Goal: Transaction & Acquisition: Purchase product/service

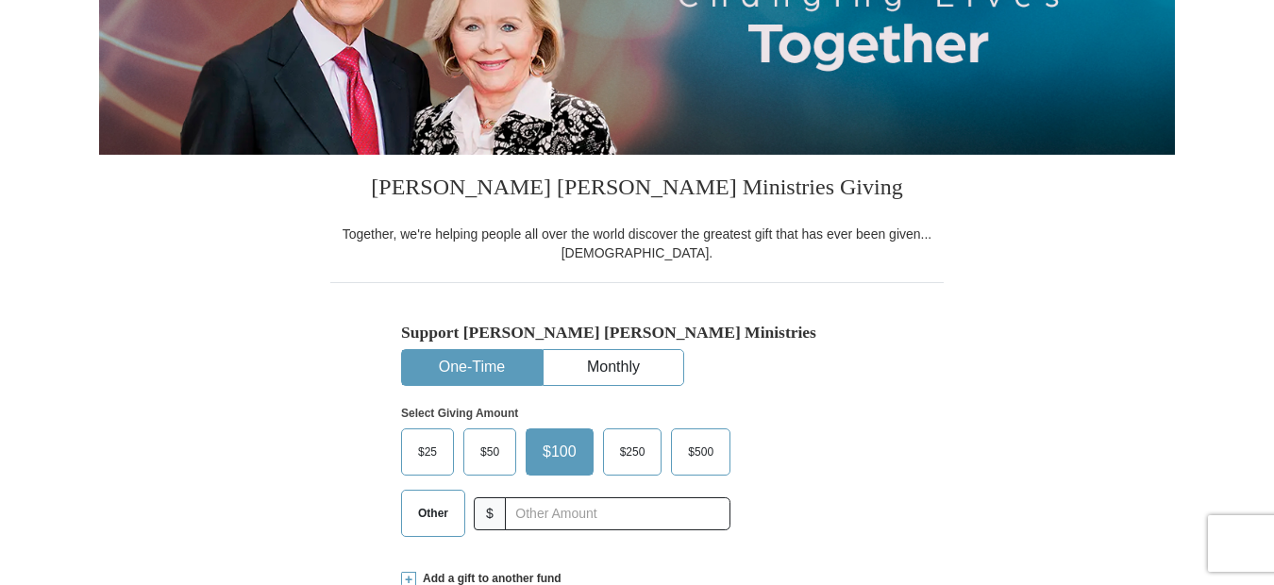
scroll to position [378, 0]
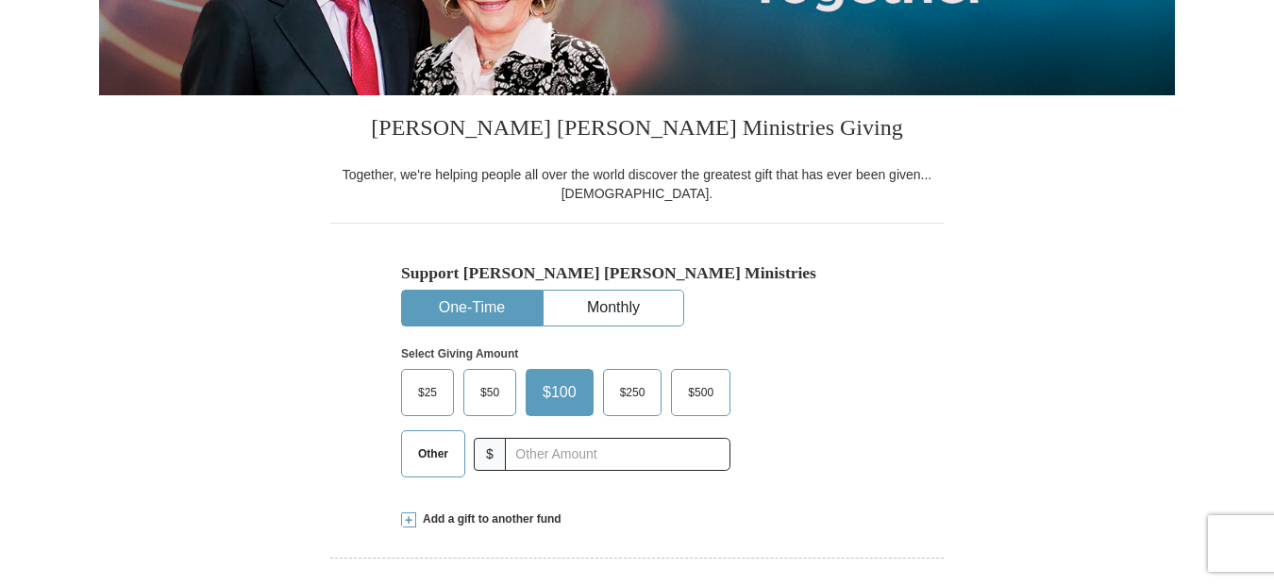
click at [427, 384] on span "$25" at bounding box center [428, 393] width 38 height 28
click at [0, 0] on input "$25" at bounding box center [0, 0] width 0 height 0
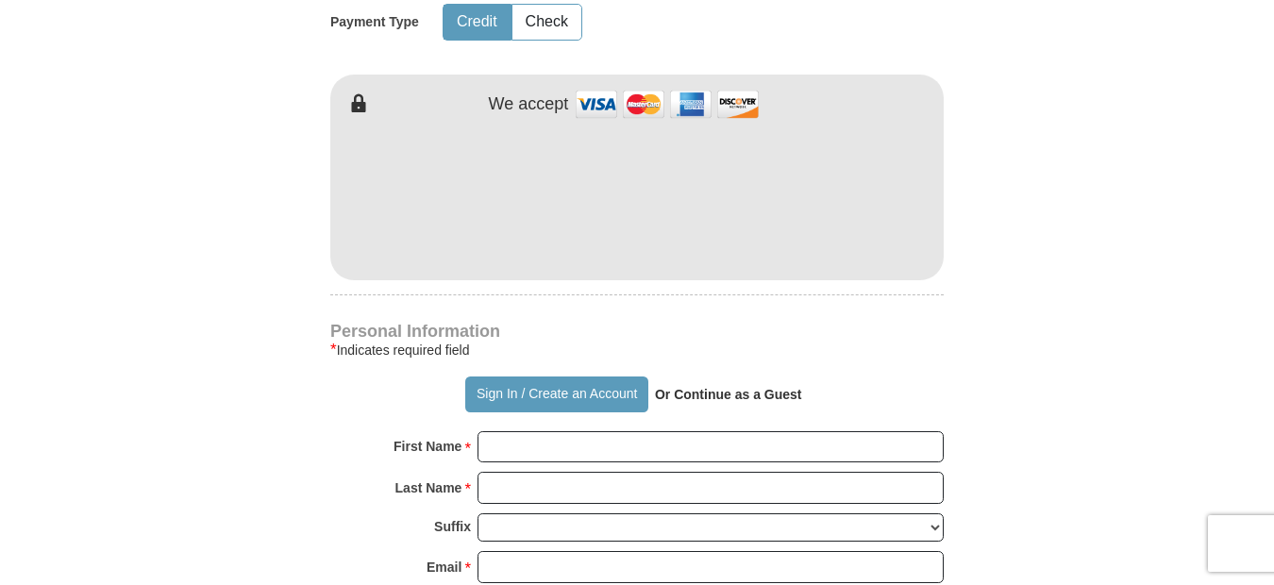
scroll to position [1038, 0]
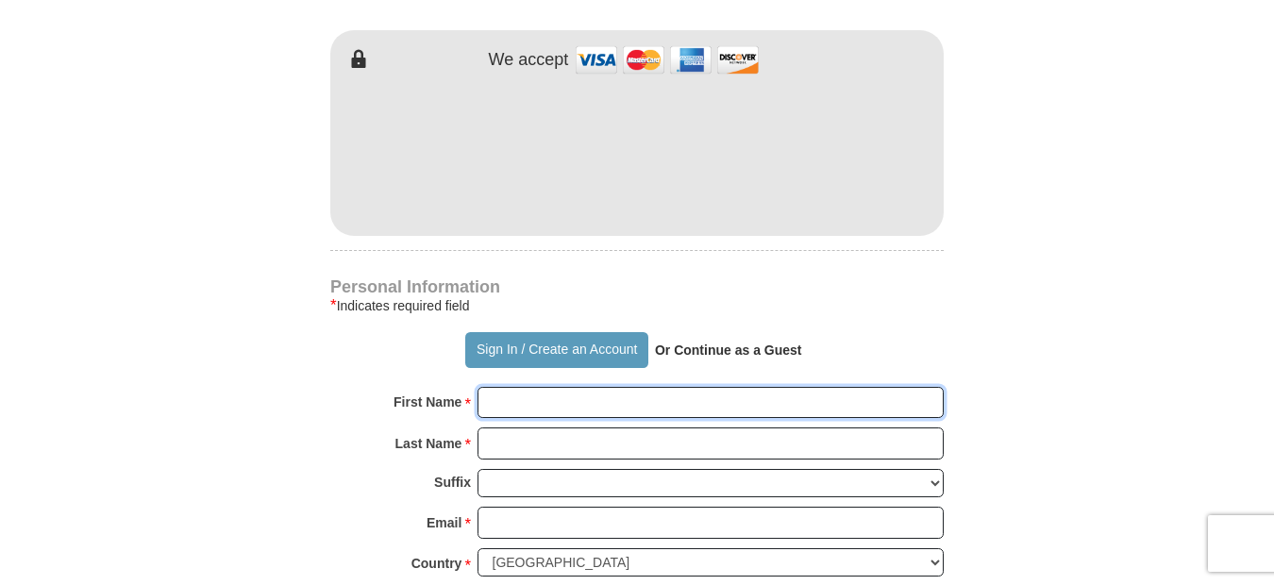
click at [514, 408] on input "First Name *" at bounding box center [711, 403] width 466 height 32
type input "[PERSON_NAME]"
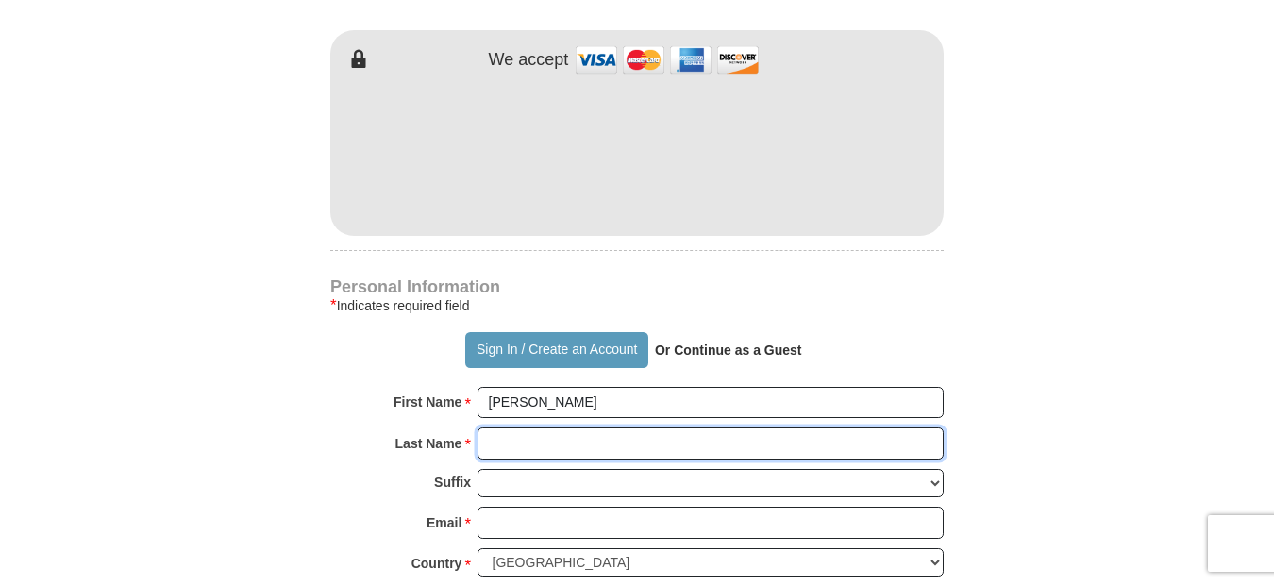
type input "[PERSON_NAME]"
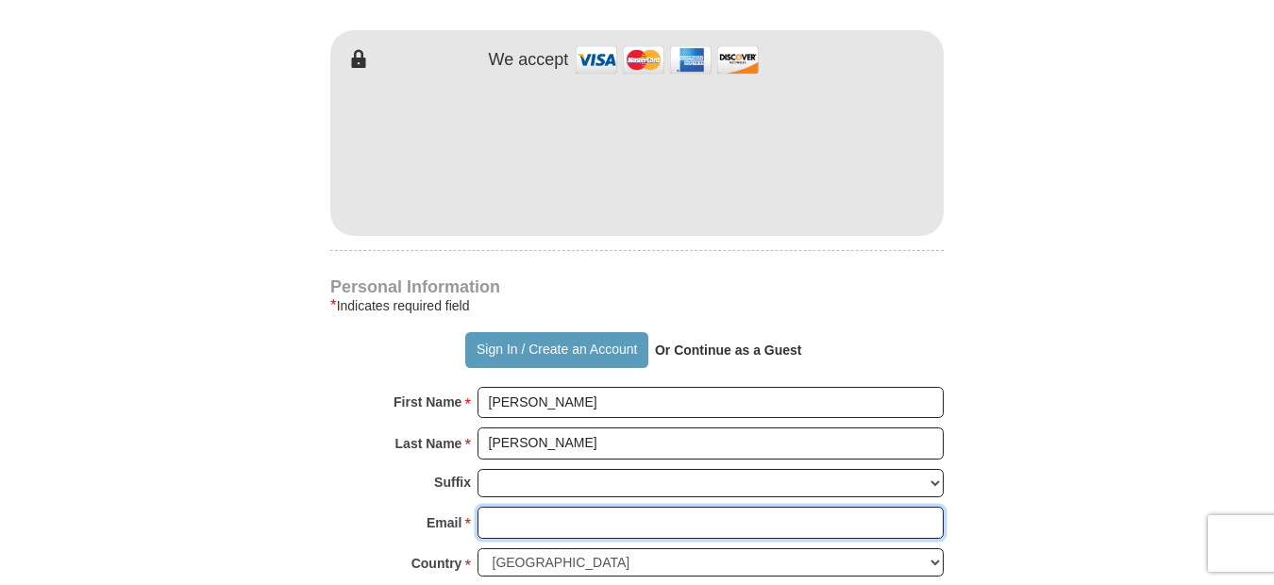
type input "[EMAIL_ADDRESS][DOMAIN_NAME]"
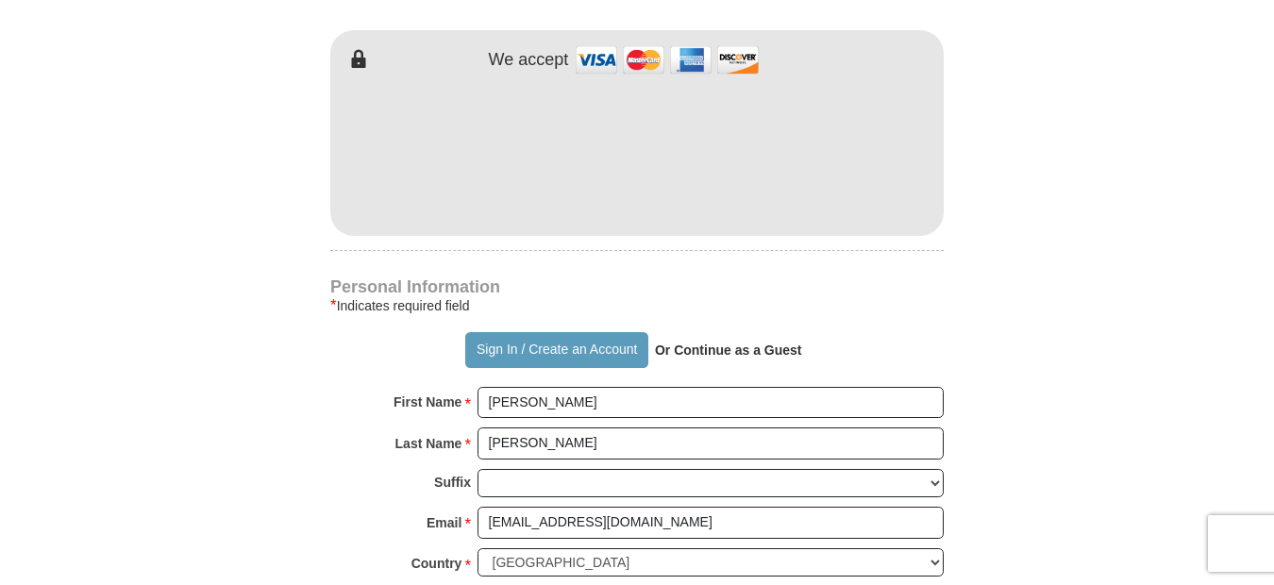
type input "59105"
type input "[PHONE_NUMBER]"
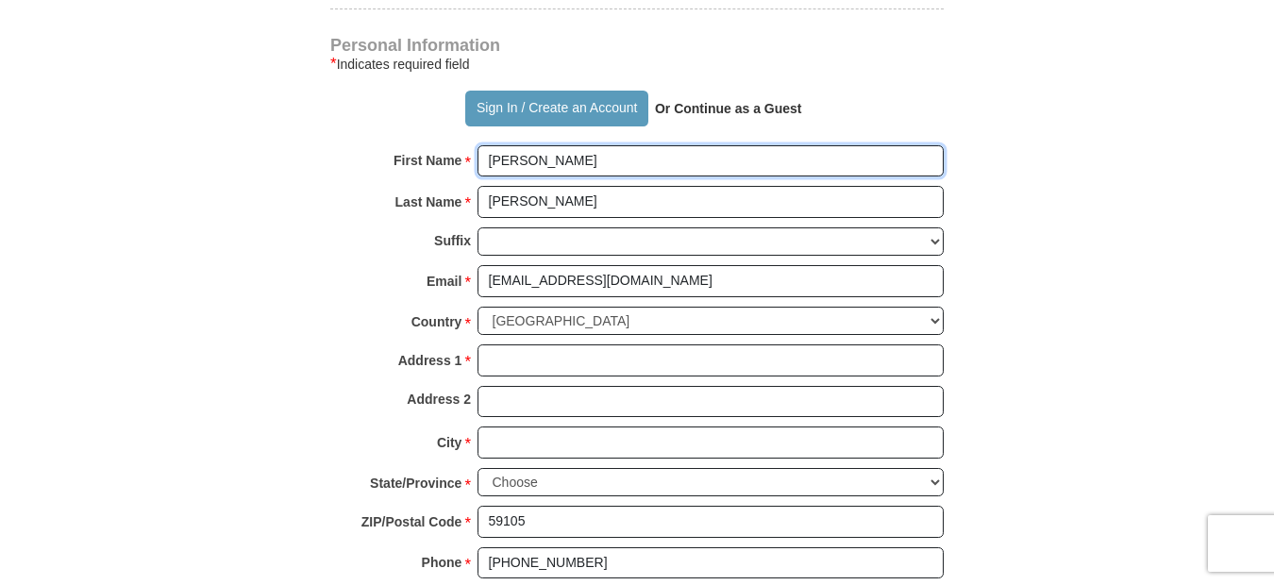
scroll to position [1321, 0]
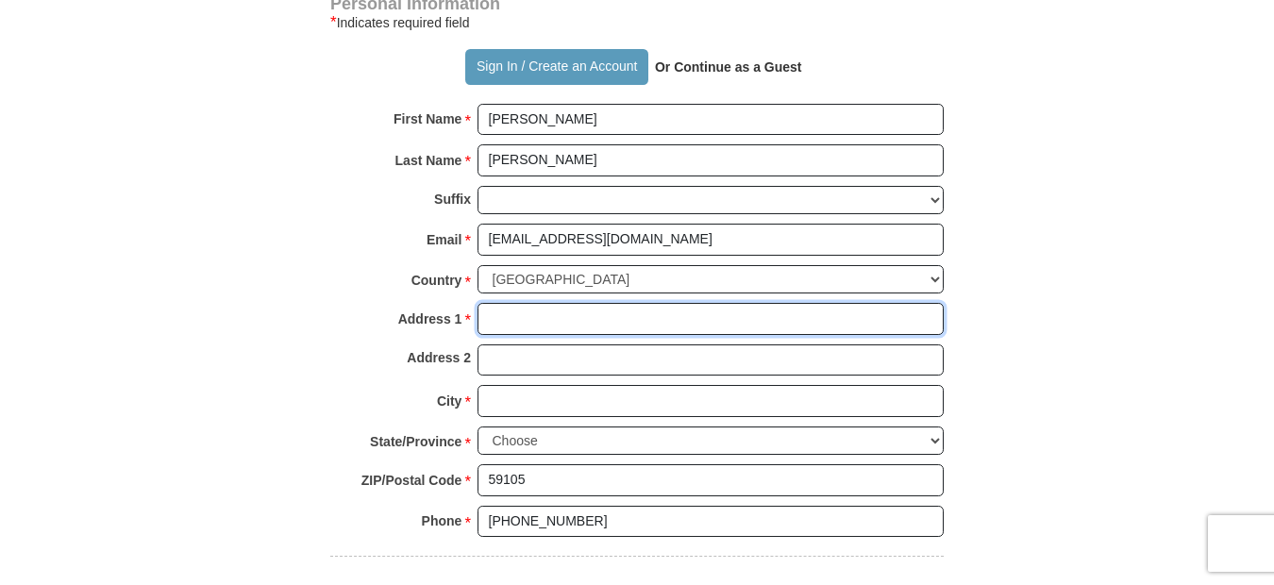
click at [514, 318] on input "Address 1 *" at bounding box center [711, 319] width 466 height 32
type input "[STREET_ADDRESS]"
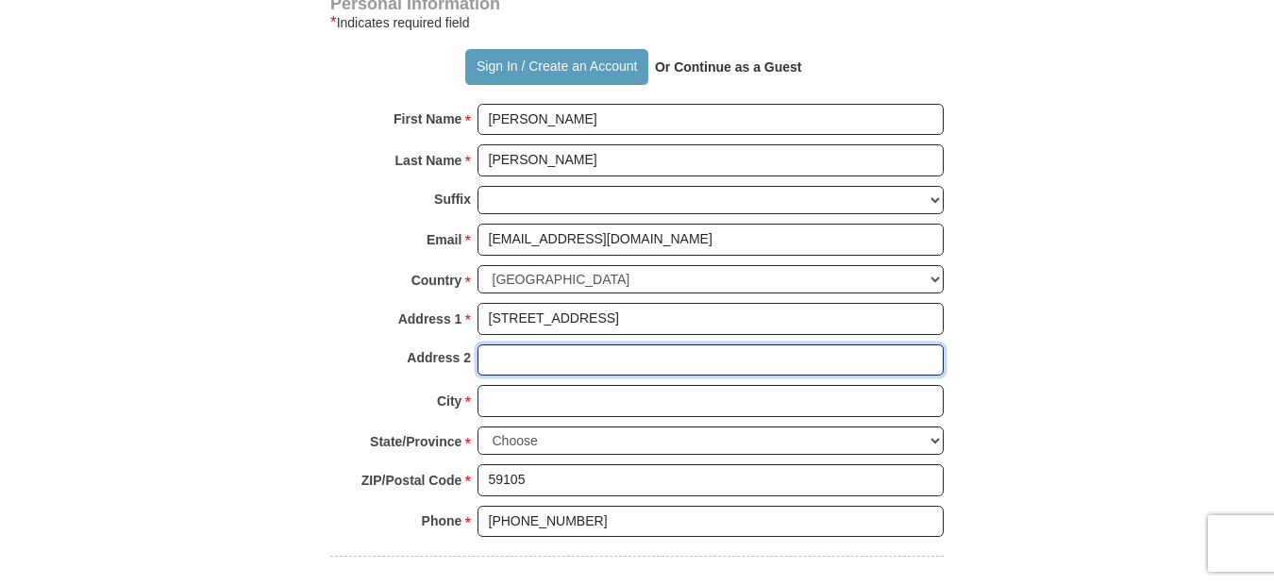
type input "[PERSON_NAME]"
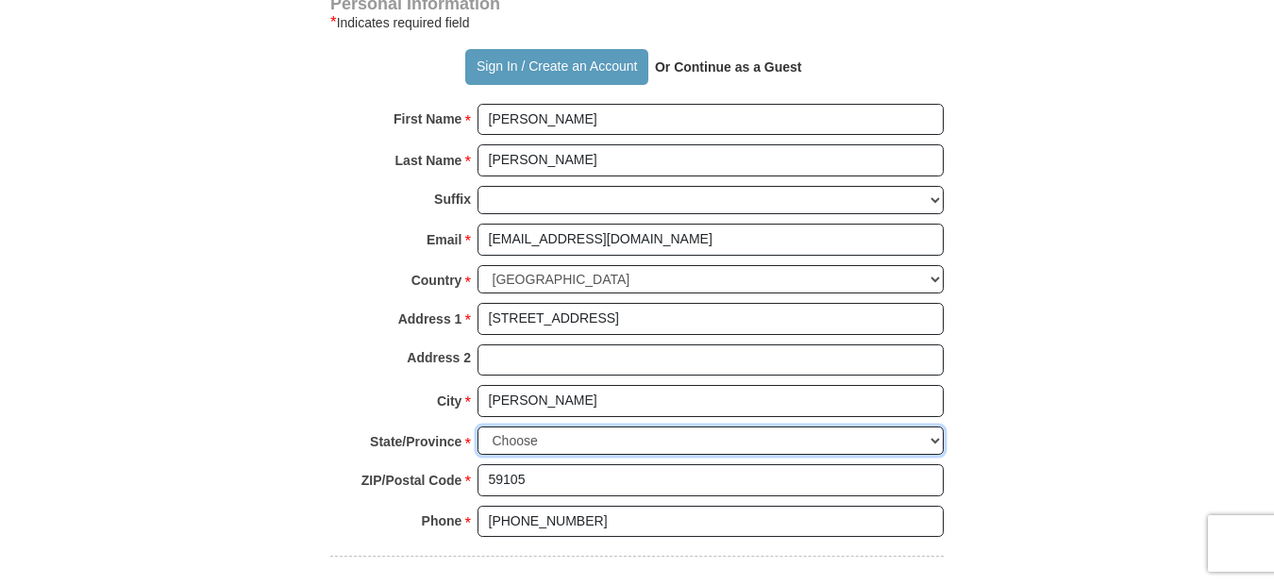
select select "MT"
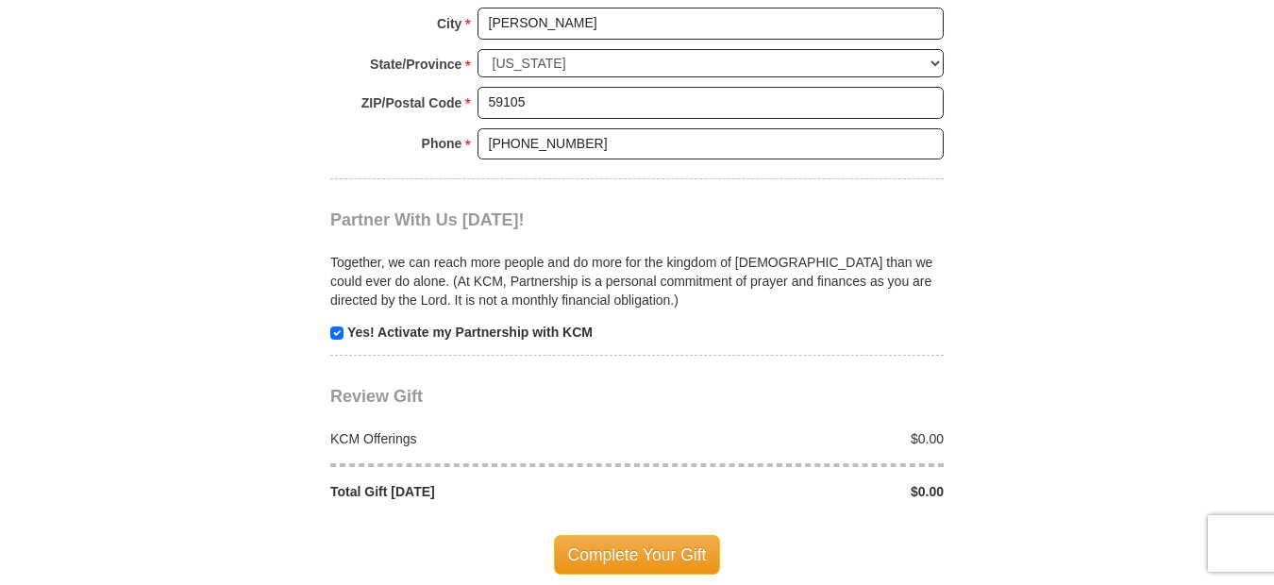
scroll to position [1793, 0]
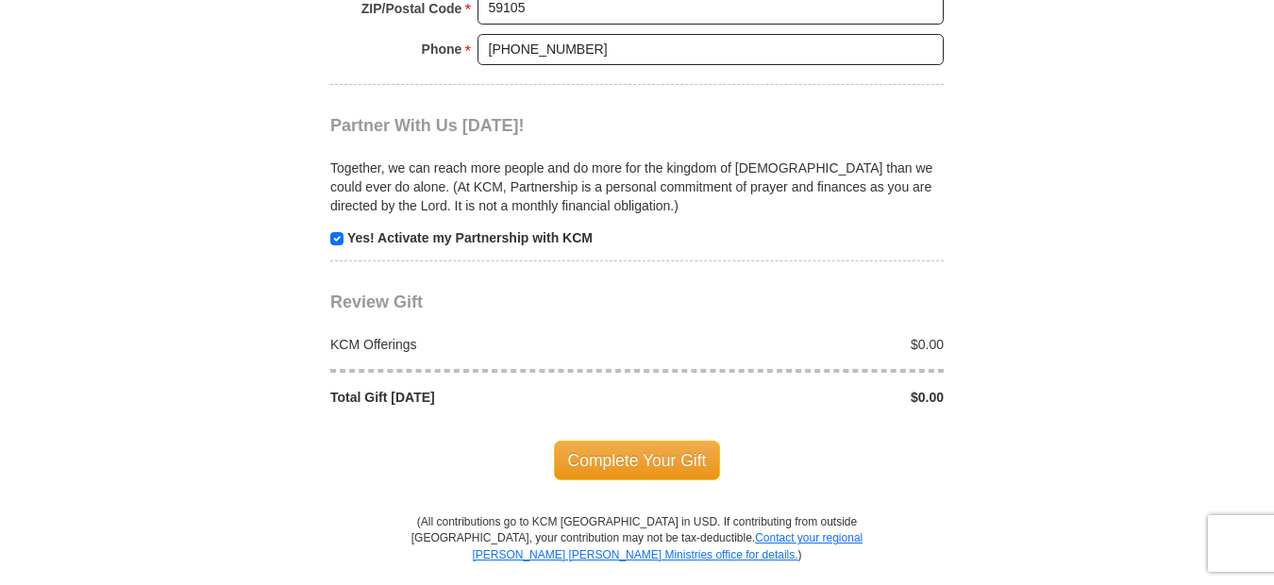
click at [916, 346] on div "$0.00" at bounding box center [795, 344] width 317 height 19
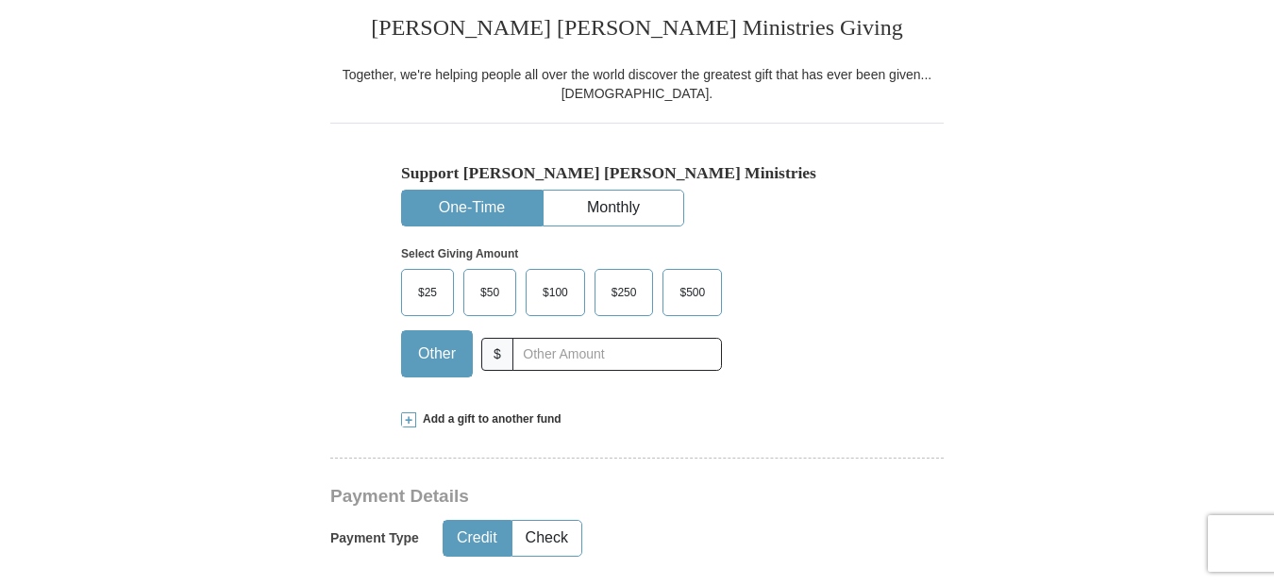
scroll to position [472, 0]
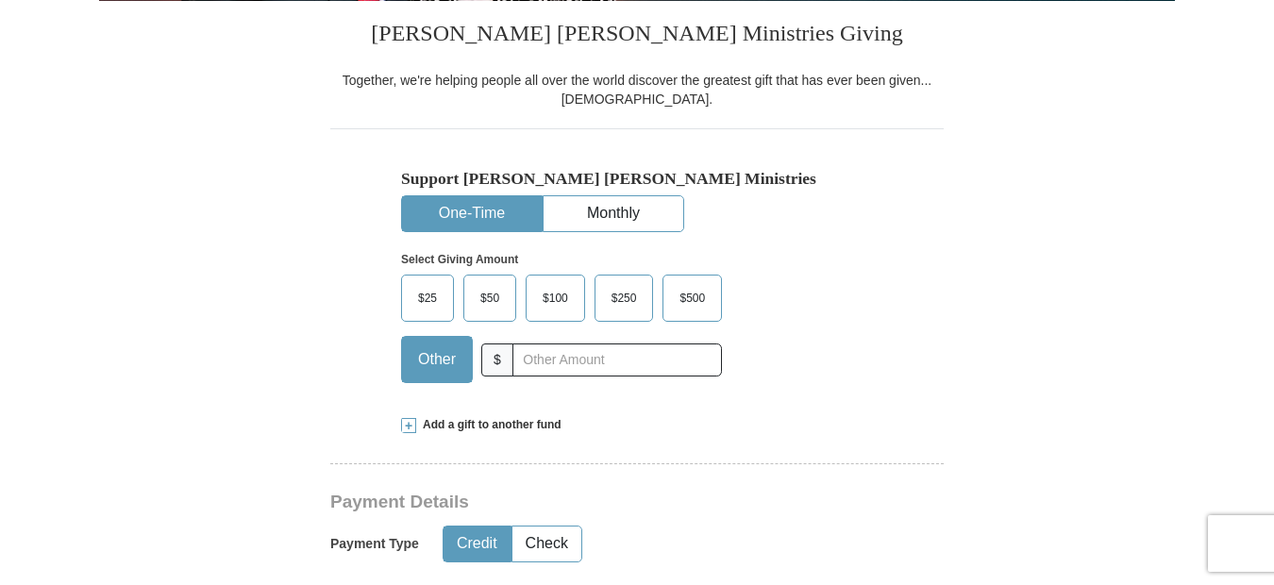
click at [422, 298] on span "$25" at bounding box center [428, 298] width 38 height 28
click at [0, 0] on input "$25" at bounding box center [0, 0] width 0 height 0
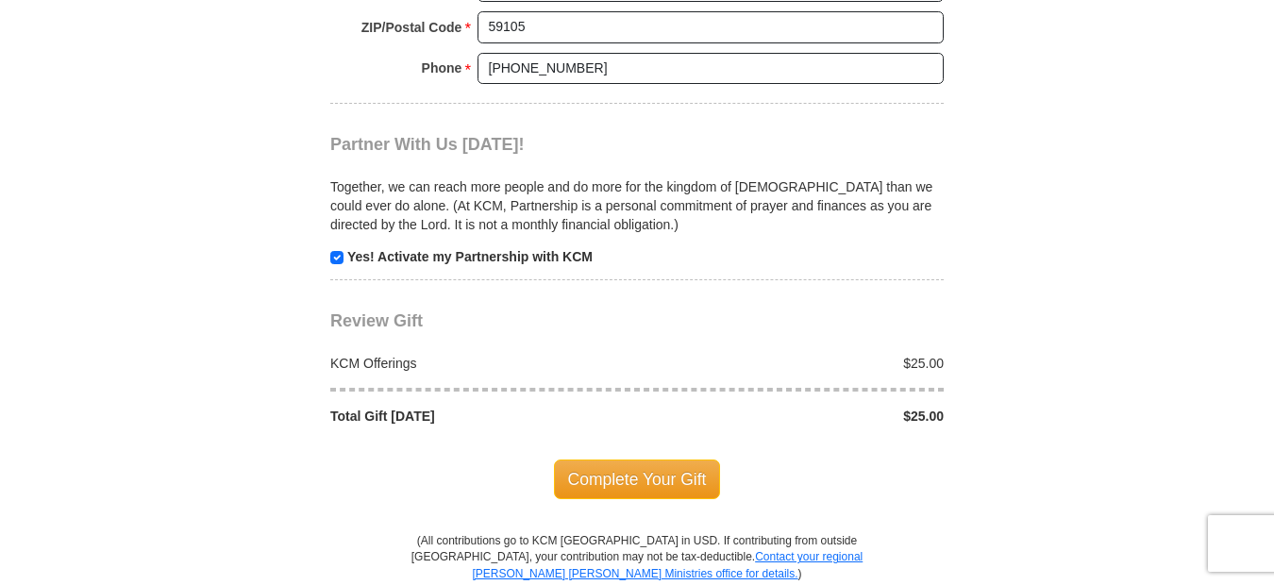
scroll to position [1793, 0]
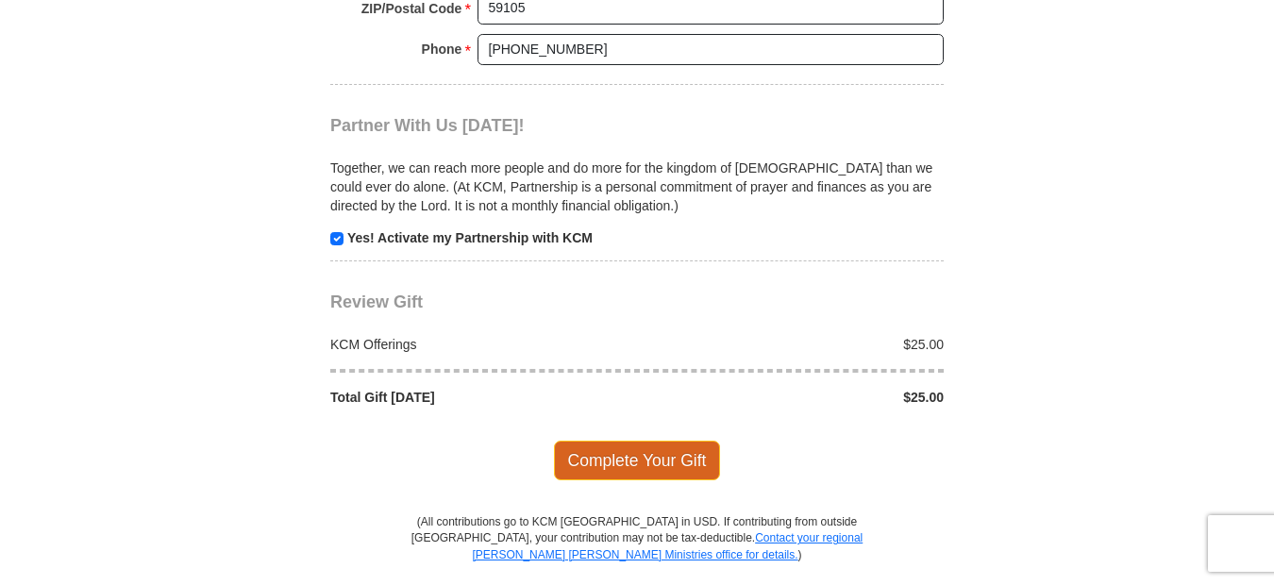
click at [666, 458] on span "Complete Your Gift" at bounding box center [637, 461] width 167 height 40
